Goal: Navigation & Orientation: Find specific page/section

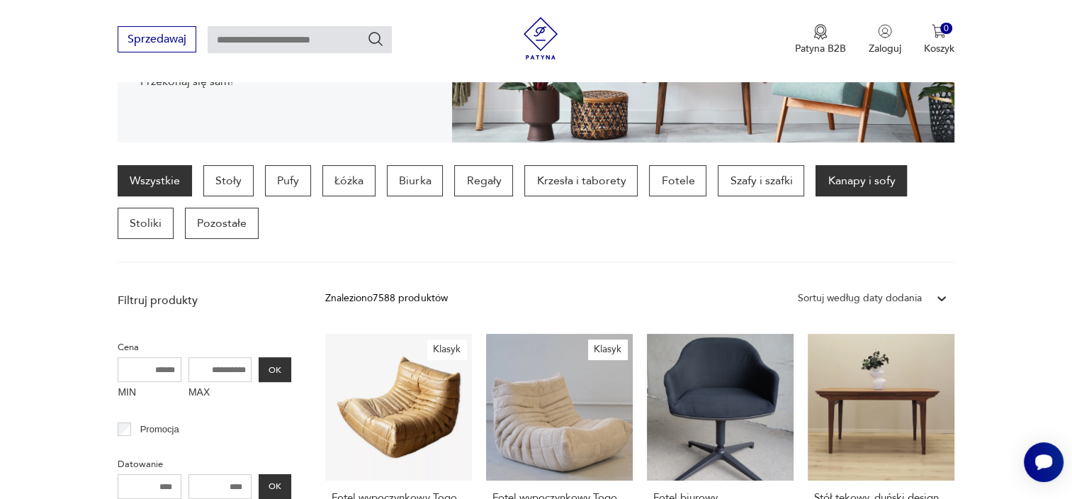
click at [867, 185] on p "Kanapy i sofy" at bounding box center [861, 180] width 91 height 31
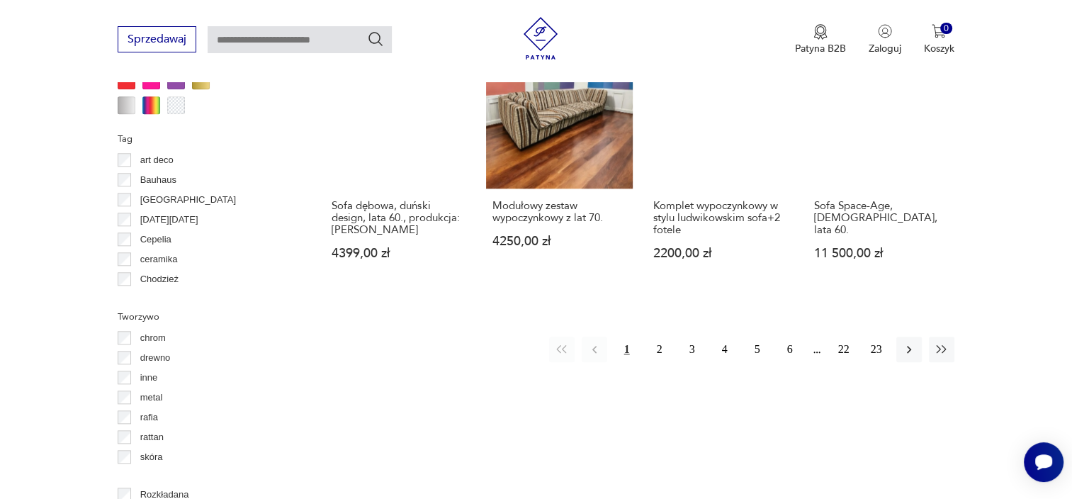
scroll to position [1439, 0]
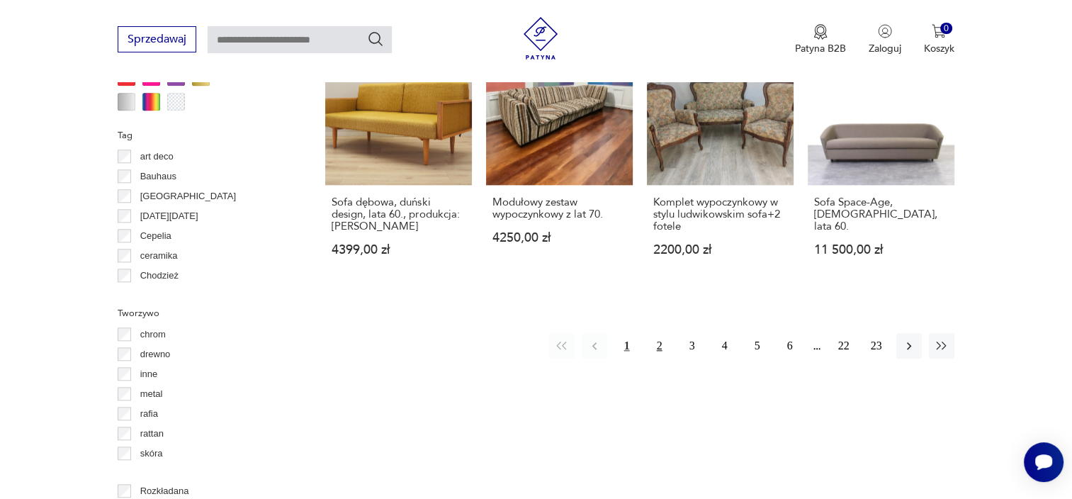
click at [660, 333] on button "2" at bounding box center [660, 346] width 26 height 26
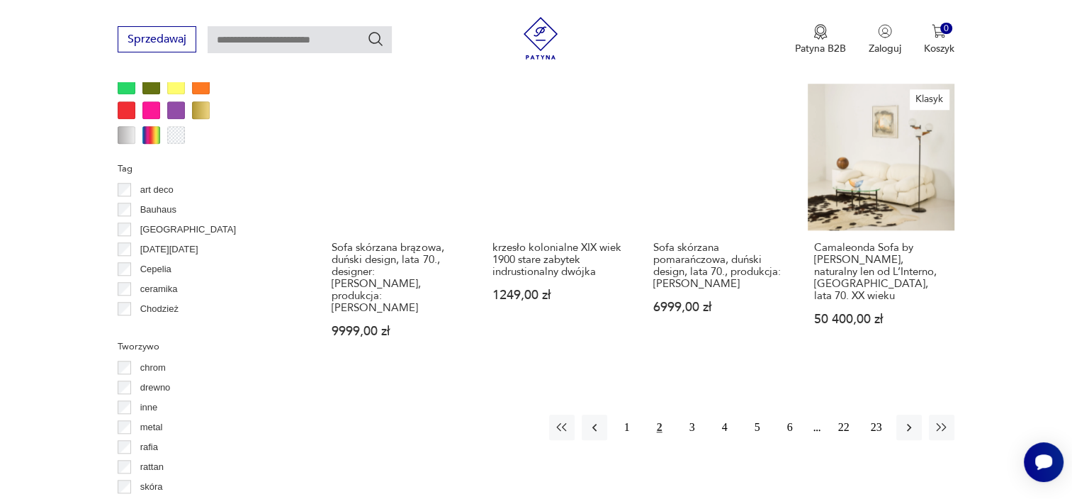
scroll to position [1439, 0]
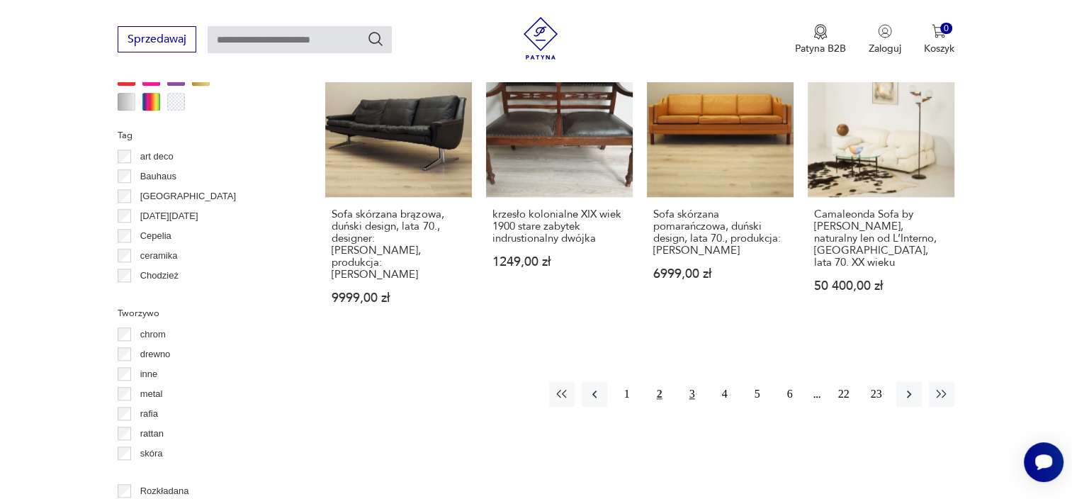
click at [692, 381] on button "3" at bounding box center [693, 394] width 26 height 26
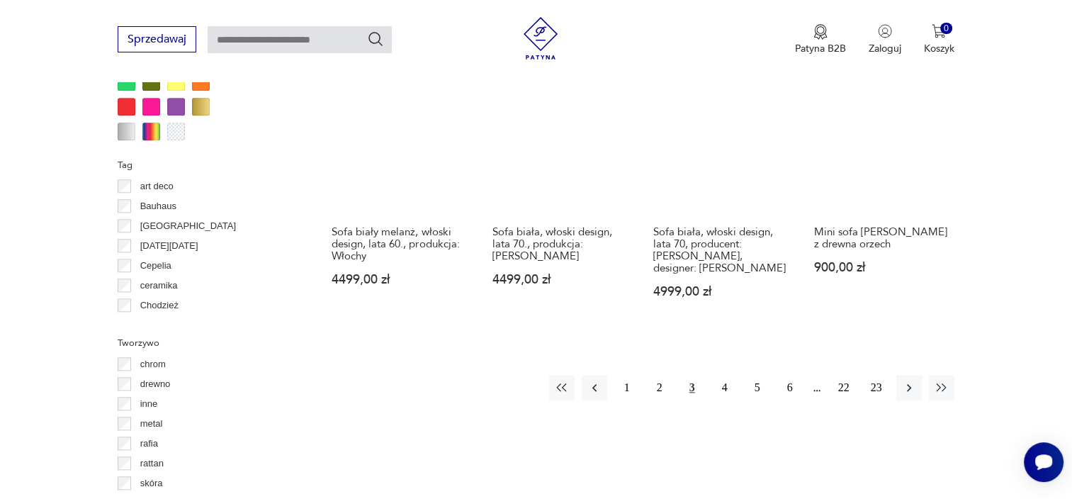
scroll to position [1439, 0]
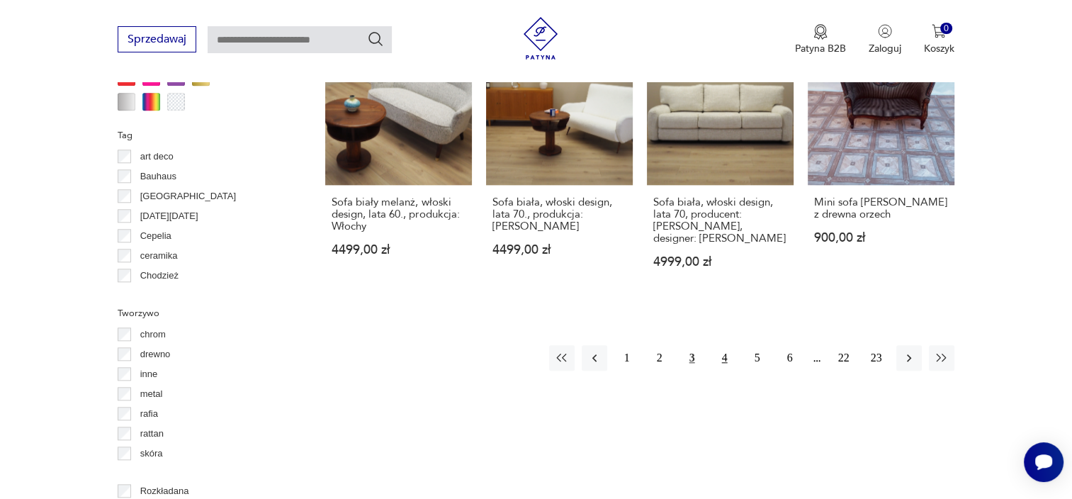
click at [719, 345] on button "4" at bounding box center [725, 358] width 26 height 26
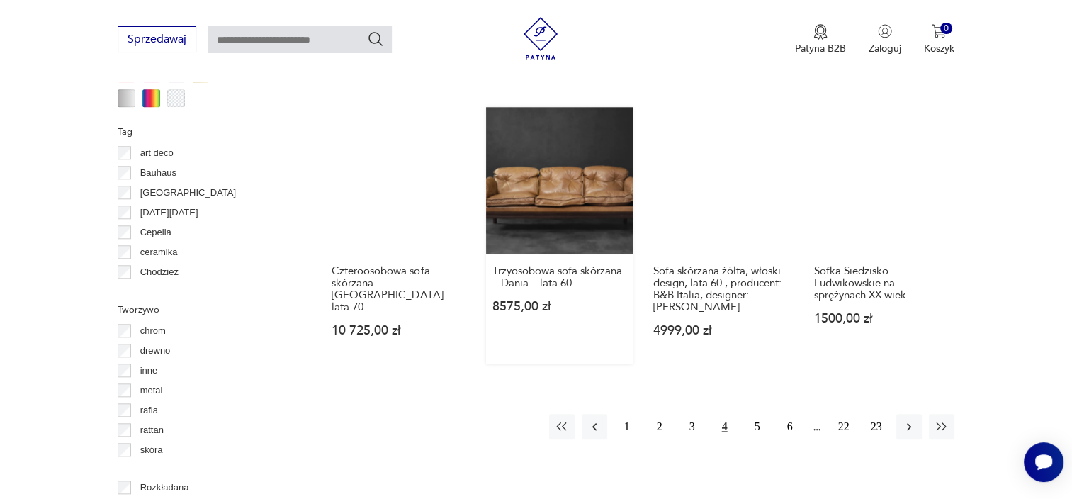
scroll to position [1368, 0]
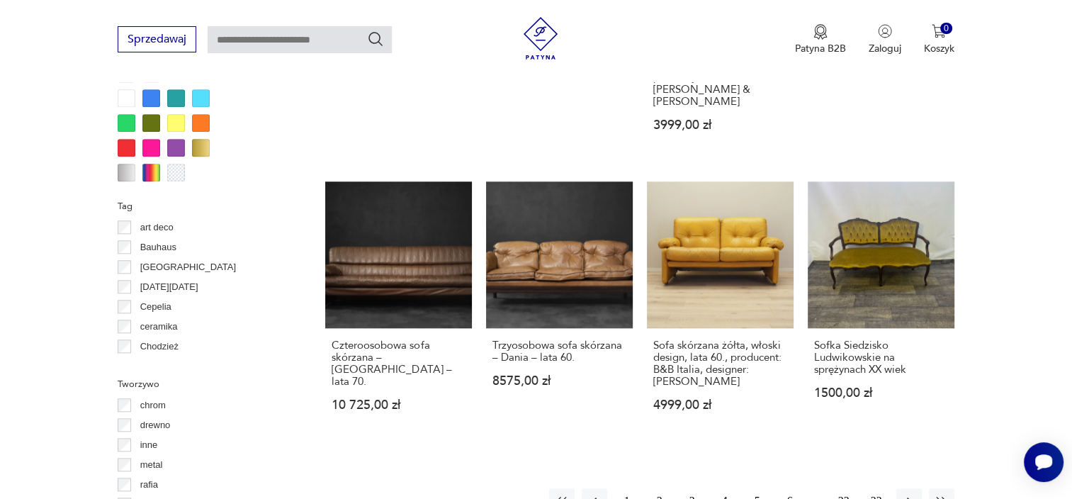
click at [758, 488] on button "5" at bounding box center [758, 501] width 26 height 26
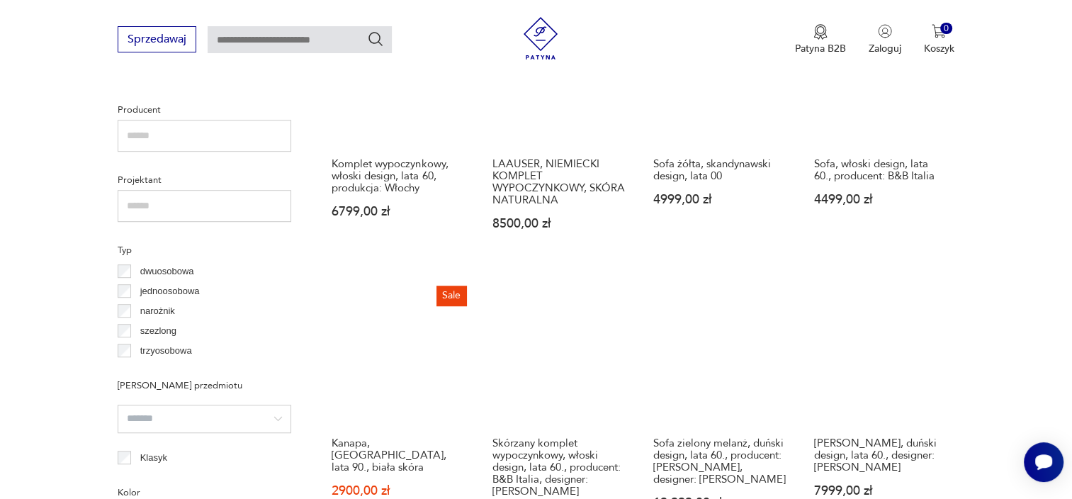
scroll to position [943, 0]
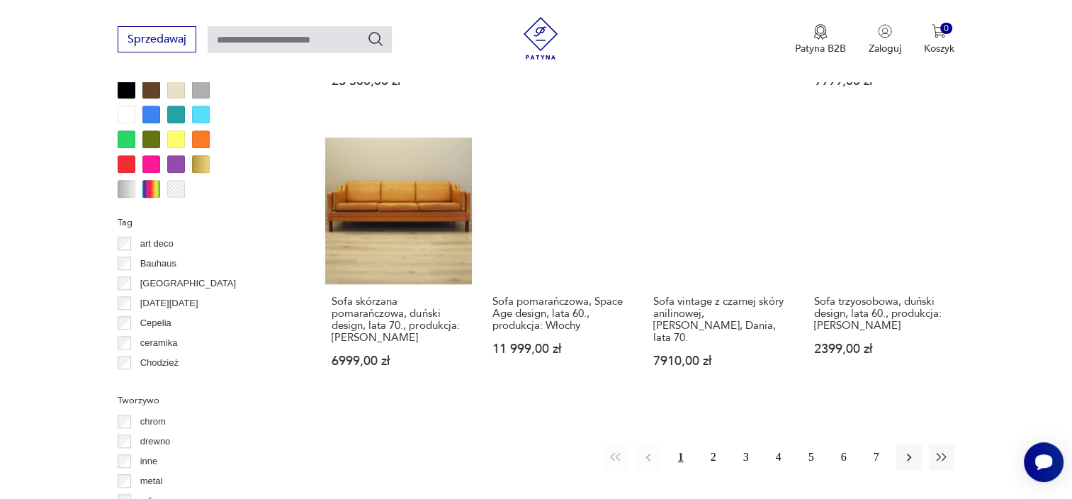
scroll to position [1368, 0]
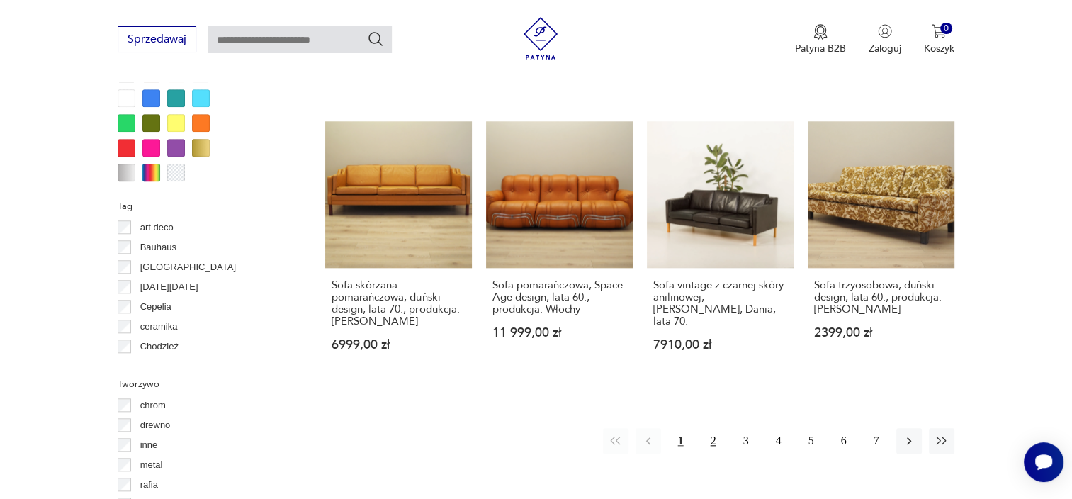
click at [714, 428] on button "2" at bounding box center [714, 441] width 26 height 26
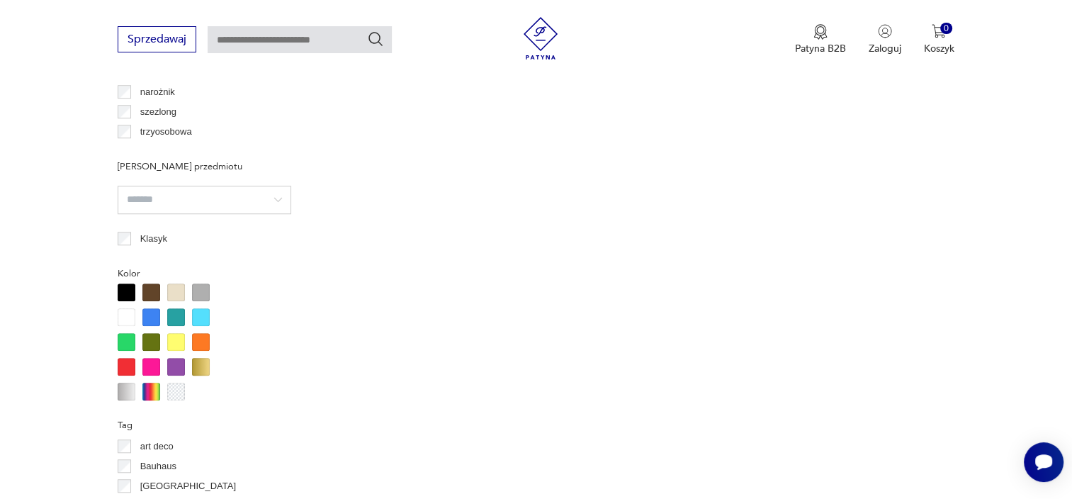
scroll to position [1155, 0]
